Goal: Navigation & Orientation: Find specific page/section

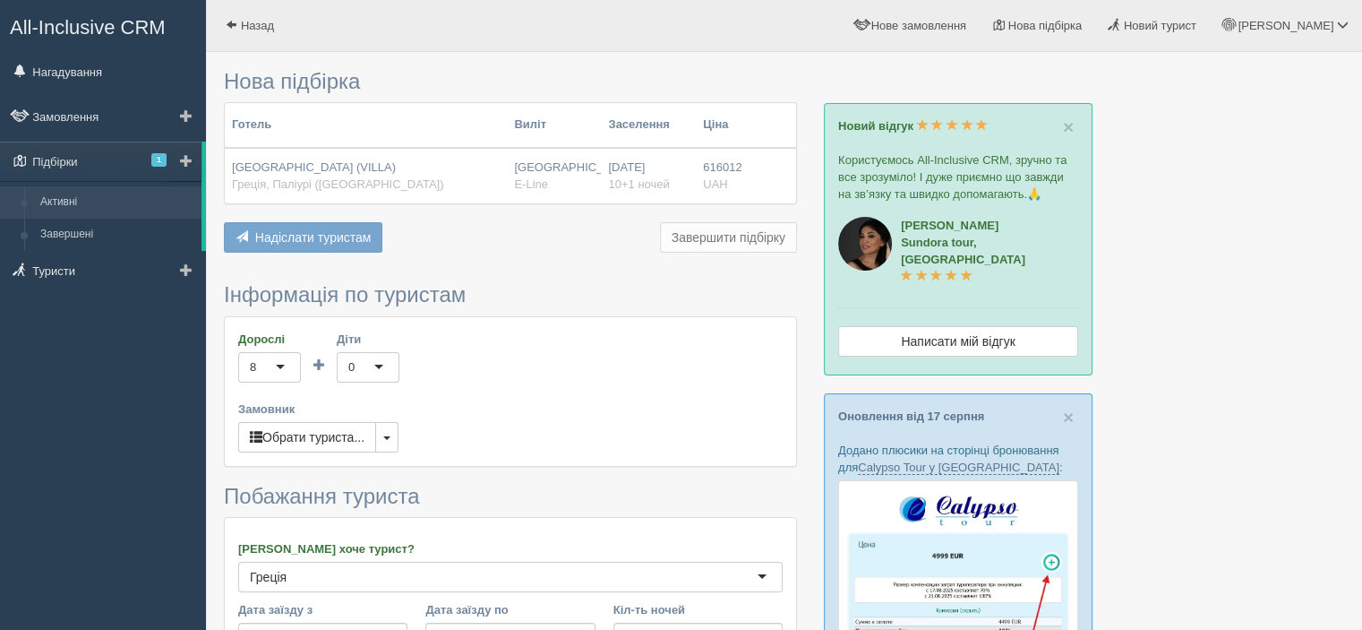
click at [94, 205] on link "Активні" at bounding box center [116, 202] width 169 height 32
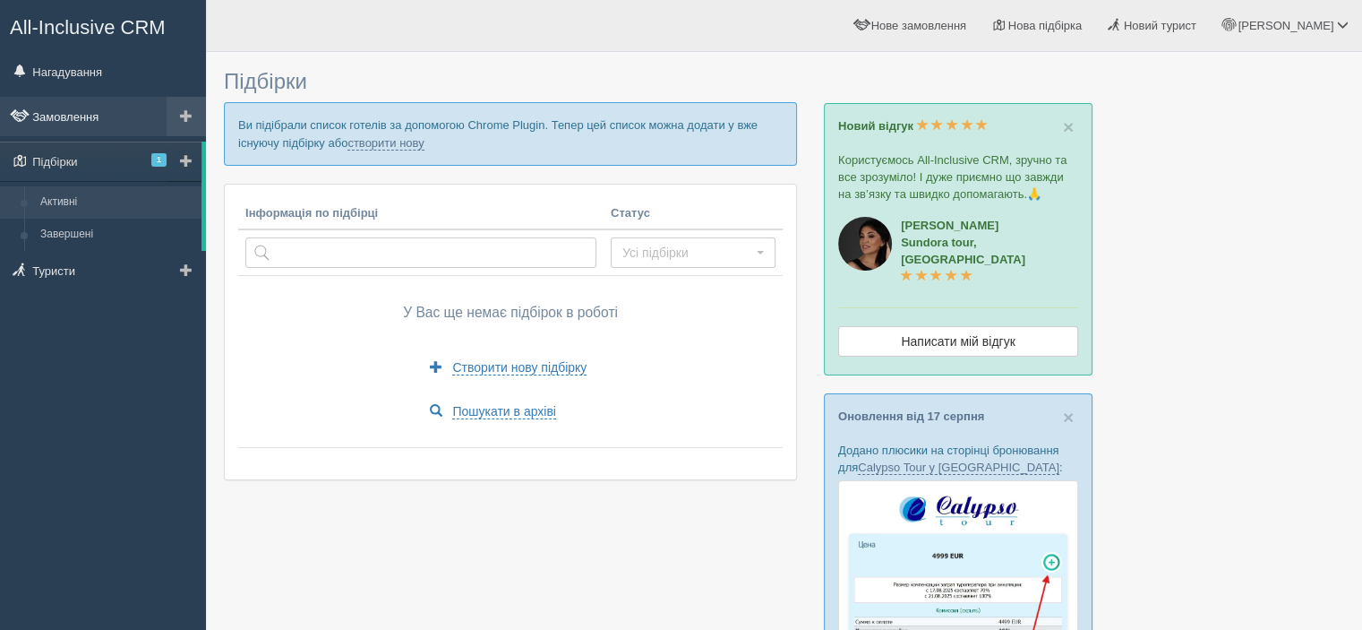
click at [94, 122] on link "Замовлення" at bounding box center [103, 116] width 206 height 39
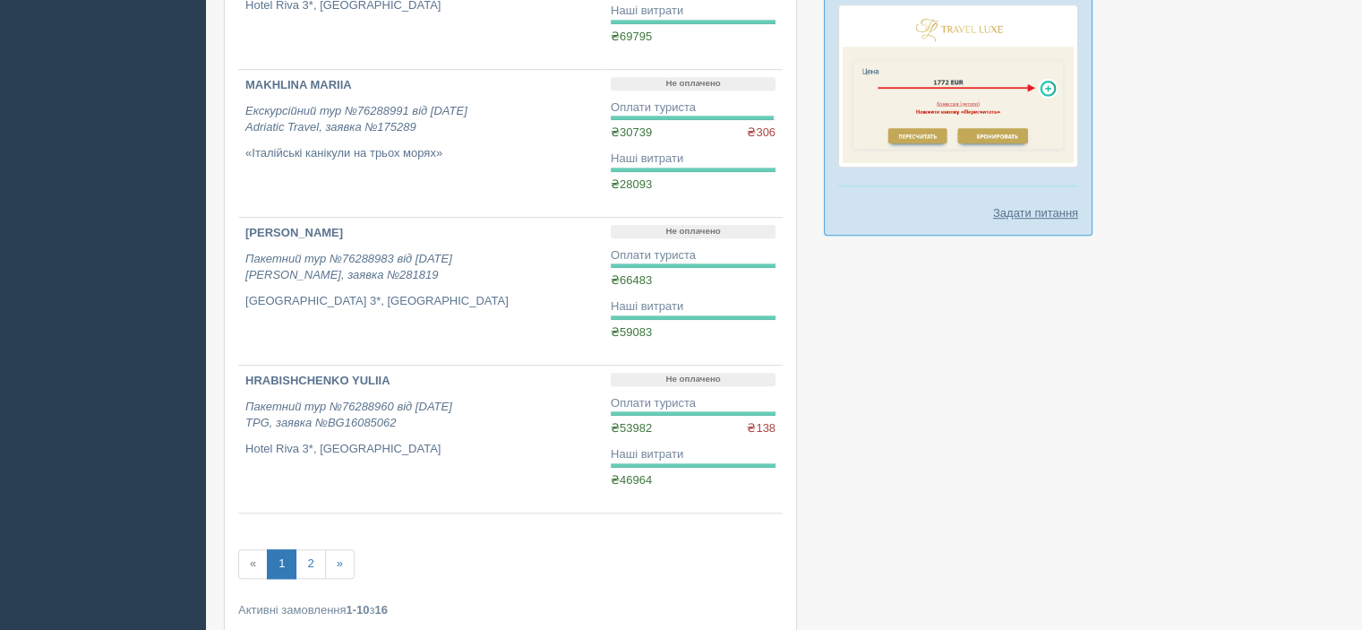
scroll to position [1267, 0]
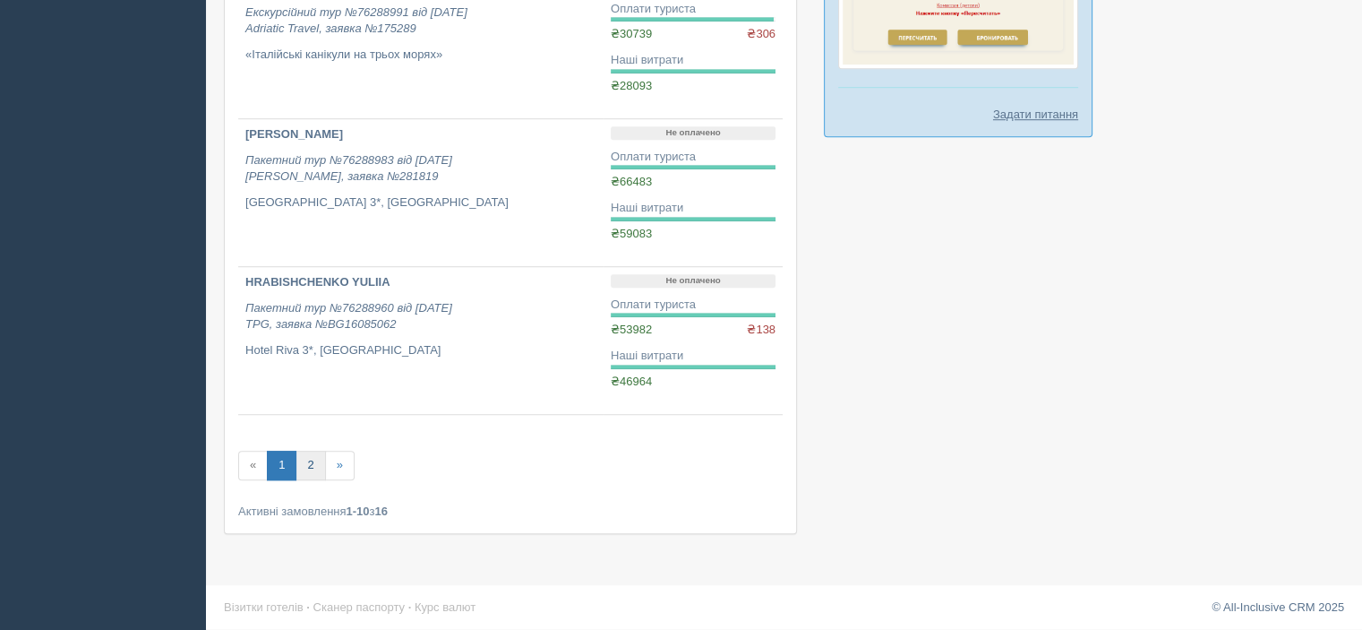
click at [304, 458] on link "2" at bounding box center [311, 465] width 30 height 30
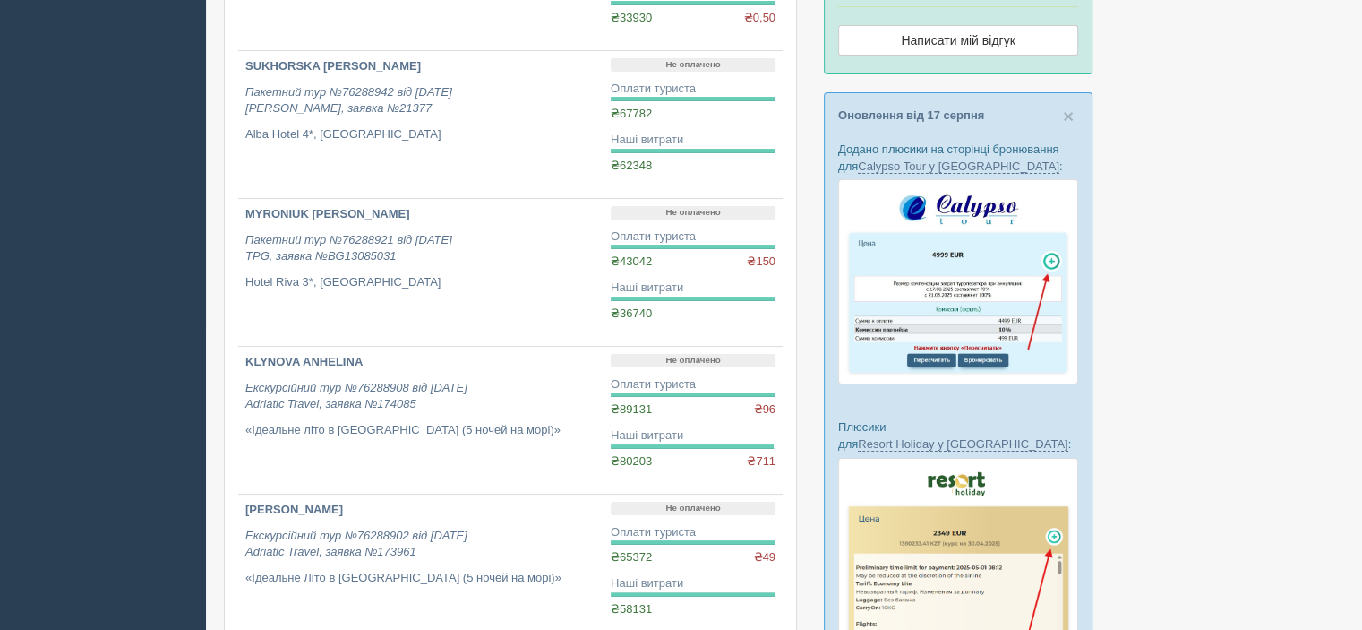
scroll to position [716, 0]
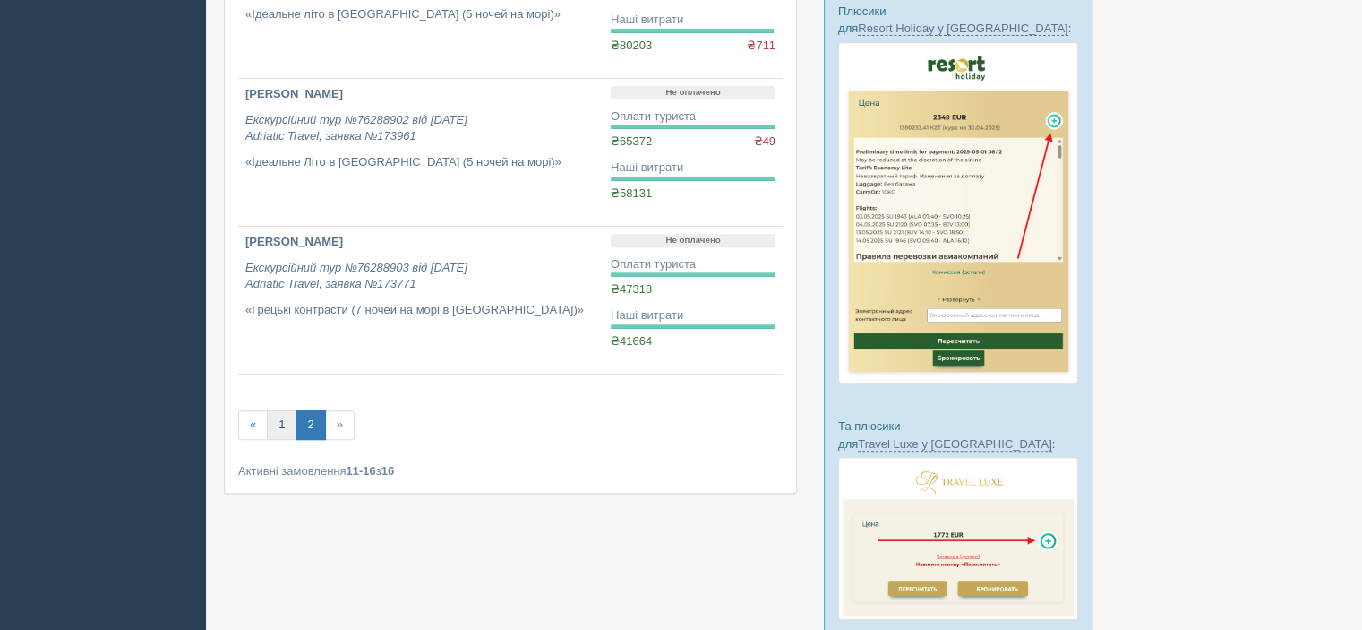
click at [285, 424] on link "1" at bounding box center [282, 425] width 30 height 30
